Goal: Find contact information: Find contact information

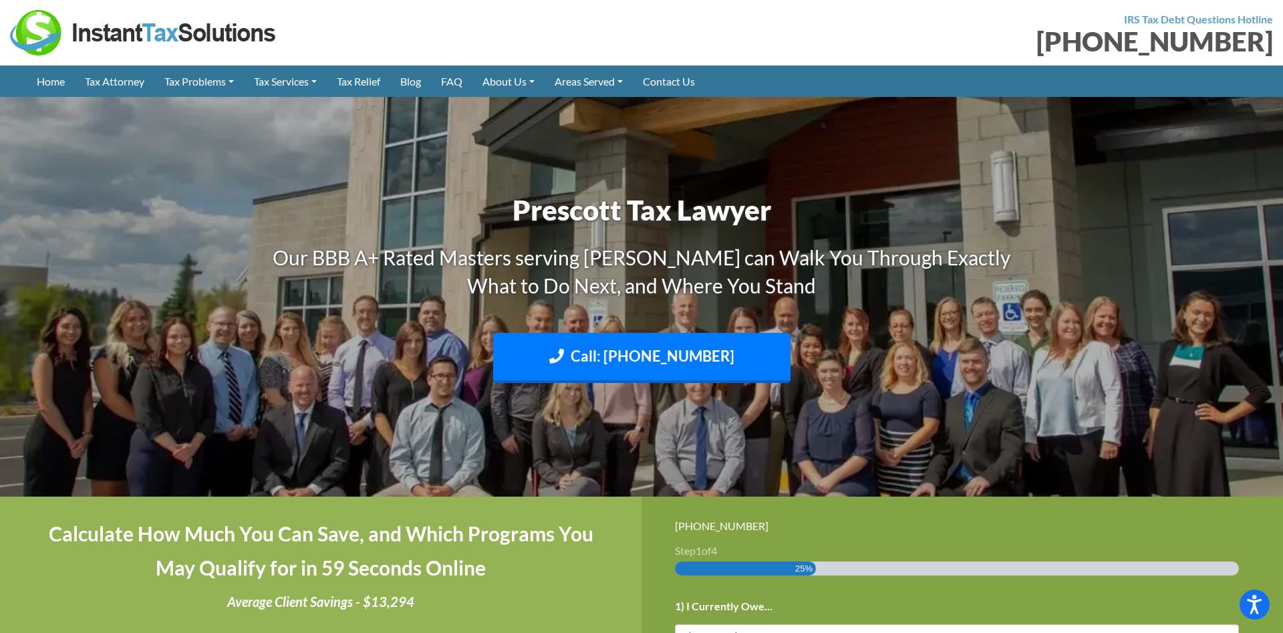
click at [965, 358] on div "Call: [PHONE_NUMBER] Text: [PHONE_NUMBER]" at bounding box center [642, 361] width 762 height 57
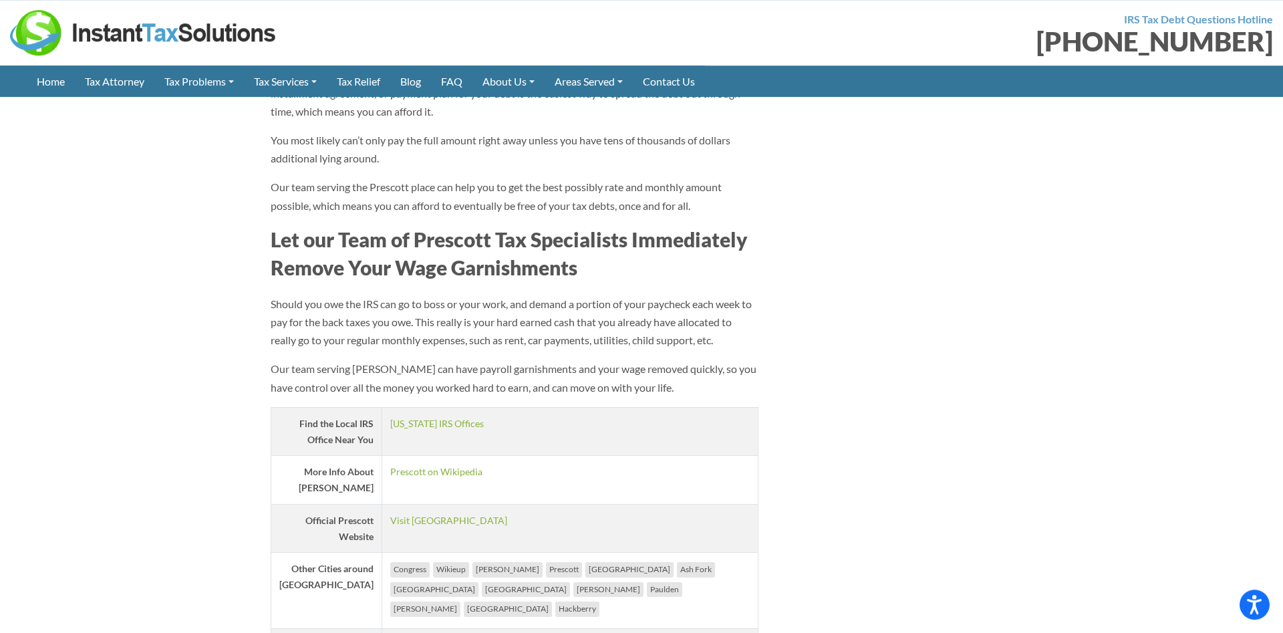
scroll to position [1901, 0]
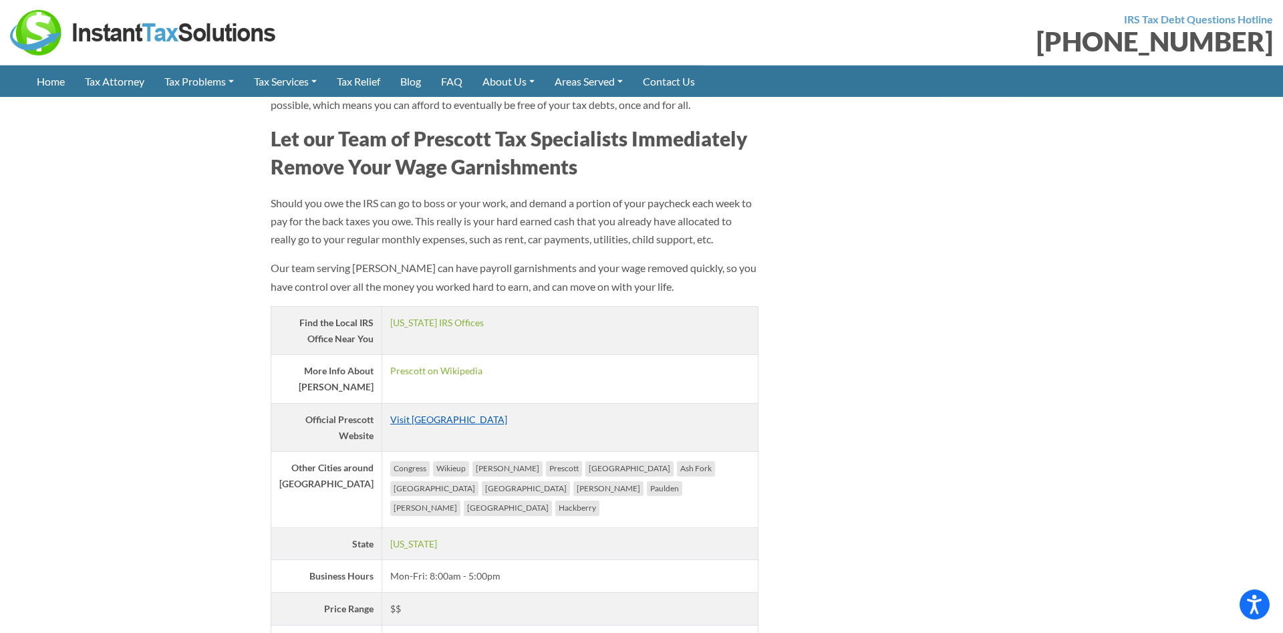
click at [424, 418] on link "Visit [GEOGRAPHIC_DATA]" at bounding box center [448, 419] width 117 height 11
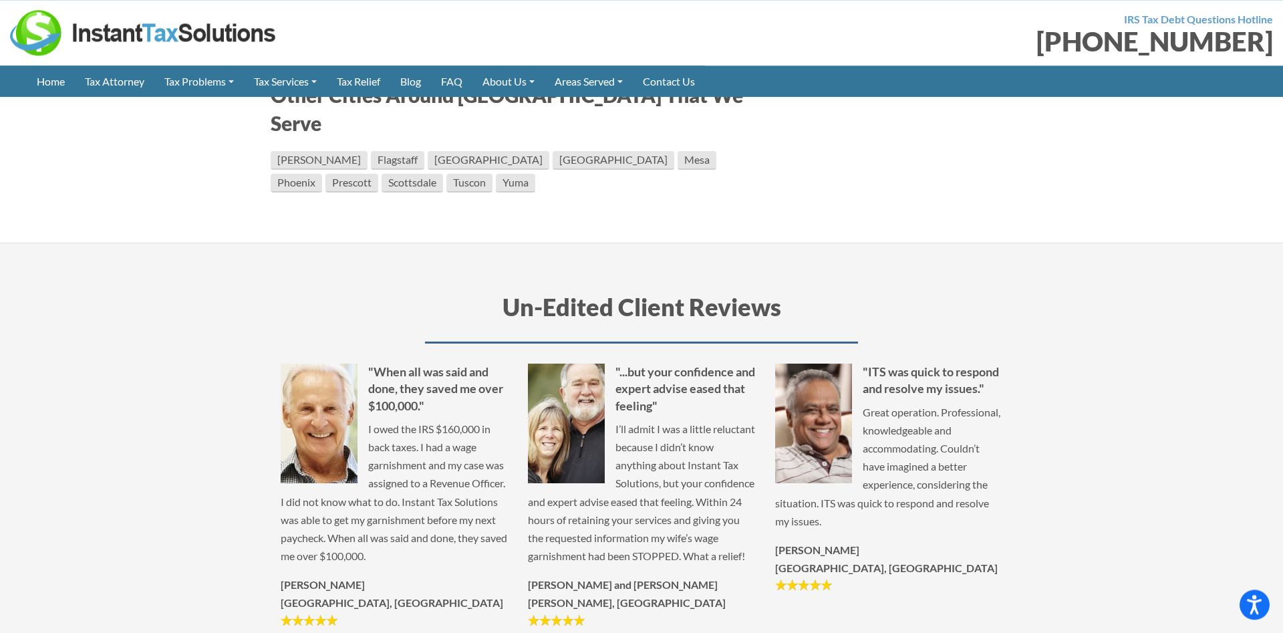
scroll to position [2605, 0]
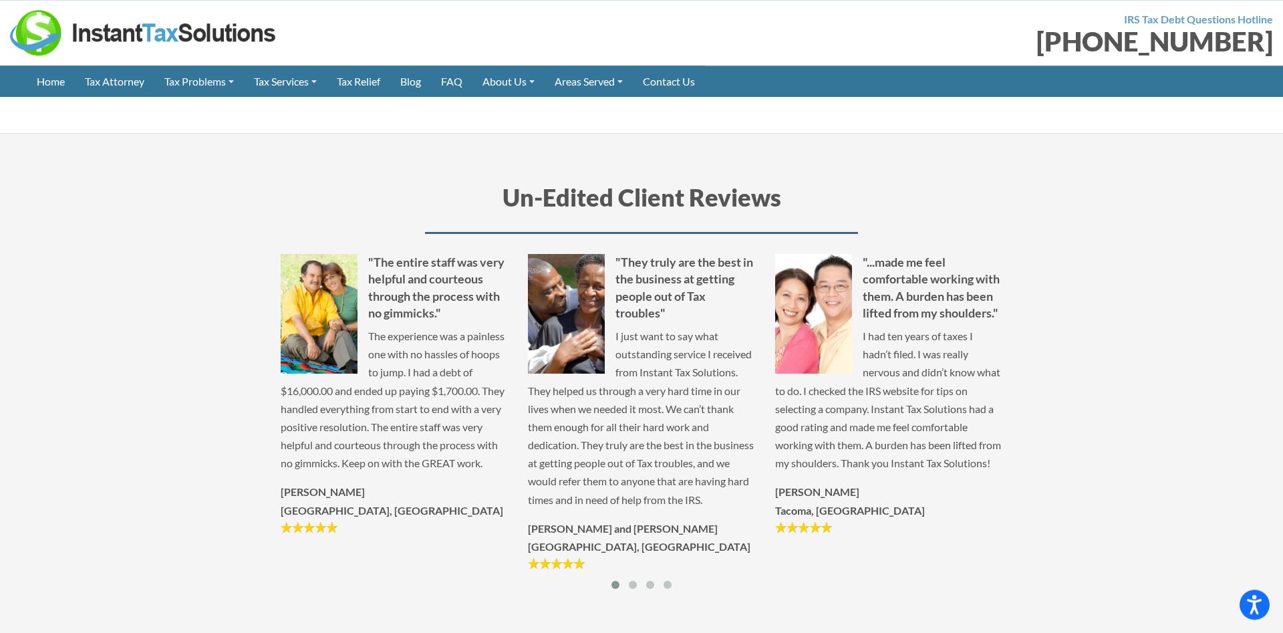
click at [1215, 401] on section "Un-Edited Client Reviews "The entire staff was very helpful and courteous throu…" at bounding box center [641, 389] width 1283 height 513
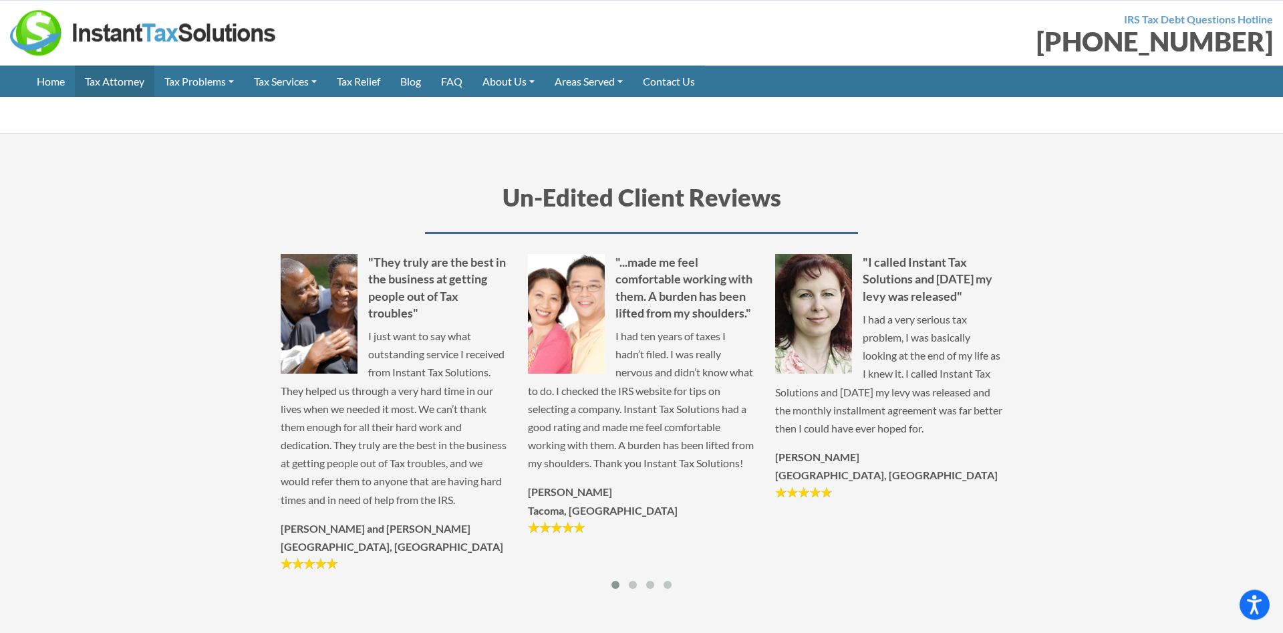
click at [112, 81] on link "Tax Attorney" at bounding box center [115, 80] width 80 height 31
